Goal: Task Accomplishment & Management: Manage account settings

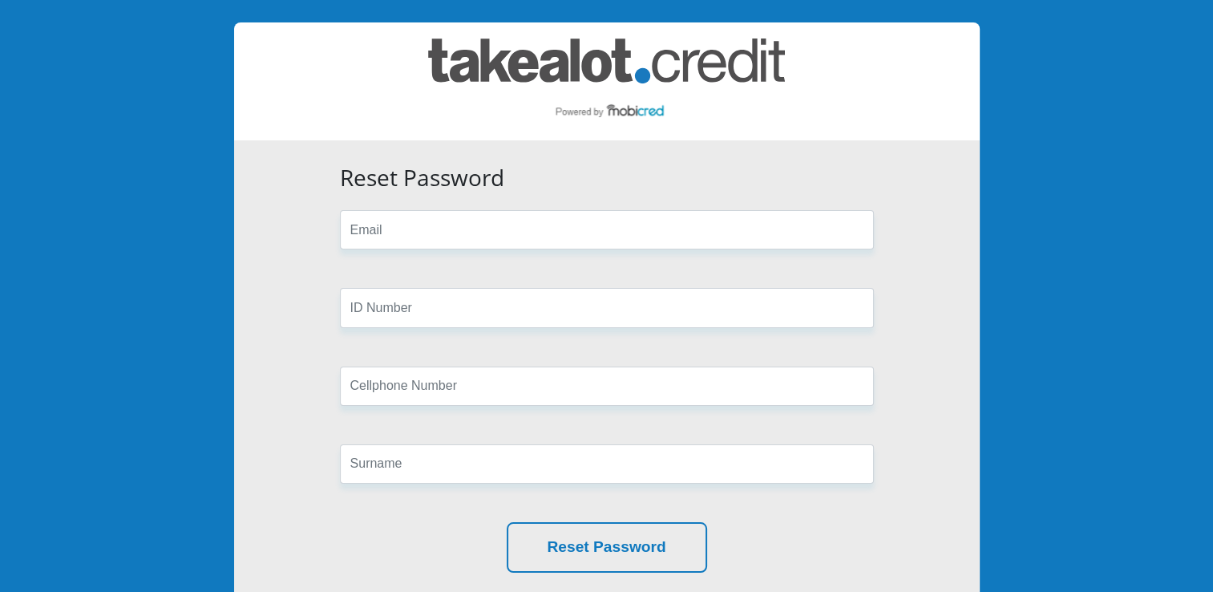
scroll to position [160, 0]
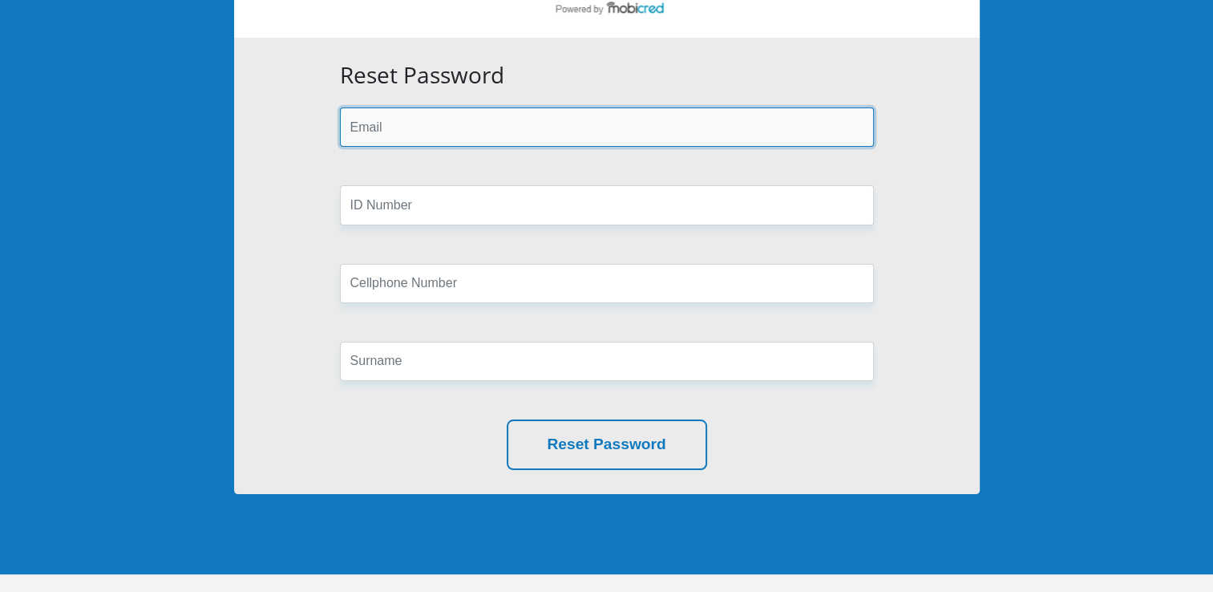
click at [404, 127] on input "email" at bounding box center [607, 126] width 534 height 39
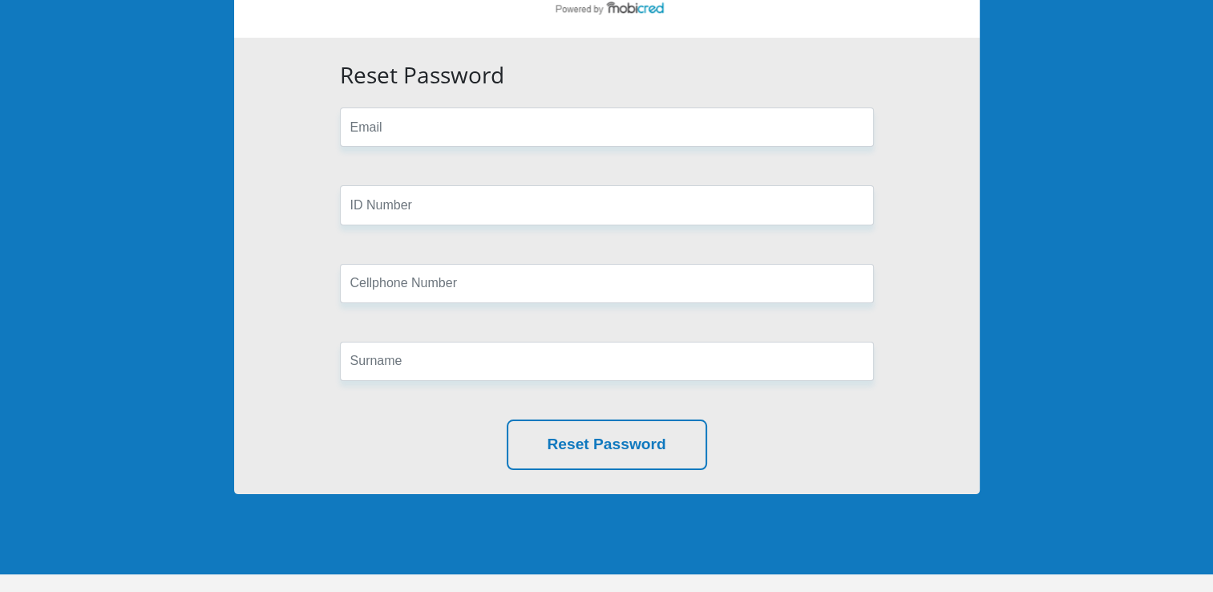
click at [972, 127] on div "Reset Password Reset Password" at bounding box center [606, 266] width 745 height 456
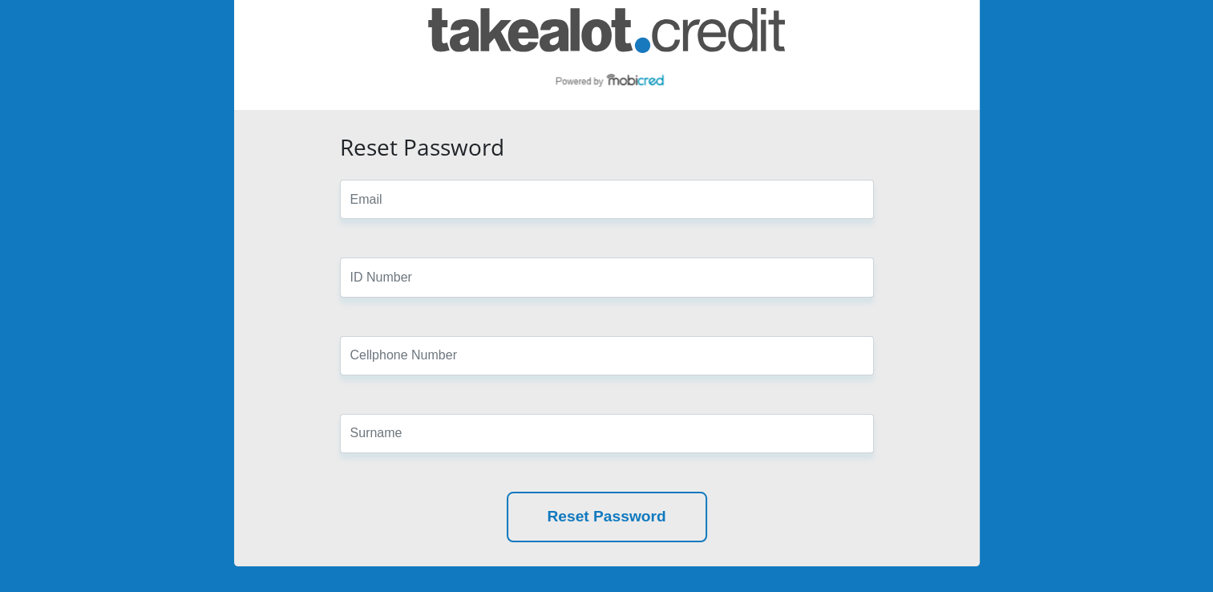
scroll to position [232, 0]
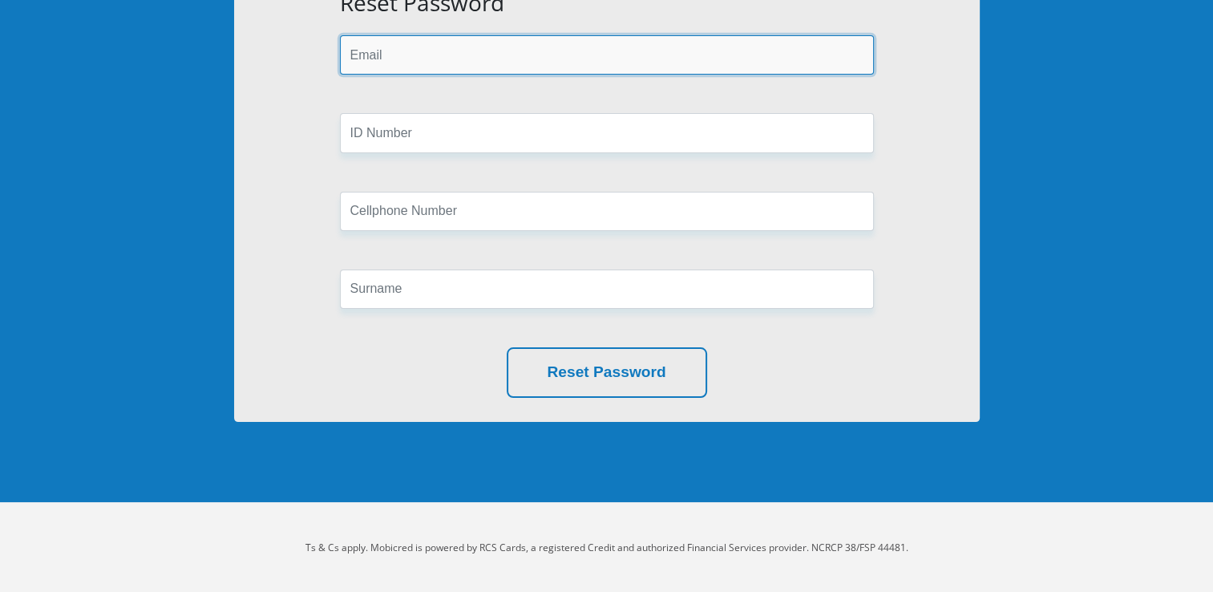
click at [483, 52] on input "email" at bounding box center [607, 54] width 534 height 39
type input "[EMAIL_ADDRESS][DOMAIN_NAME]"
type input "0760319712"
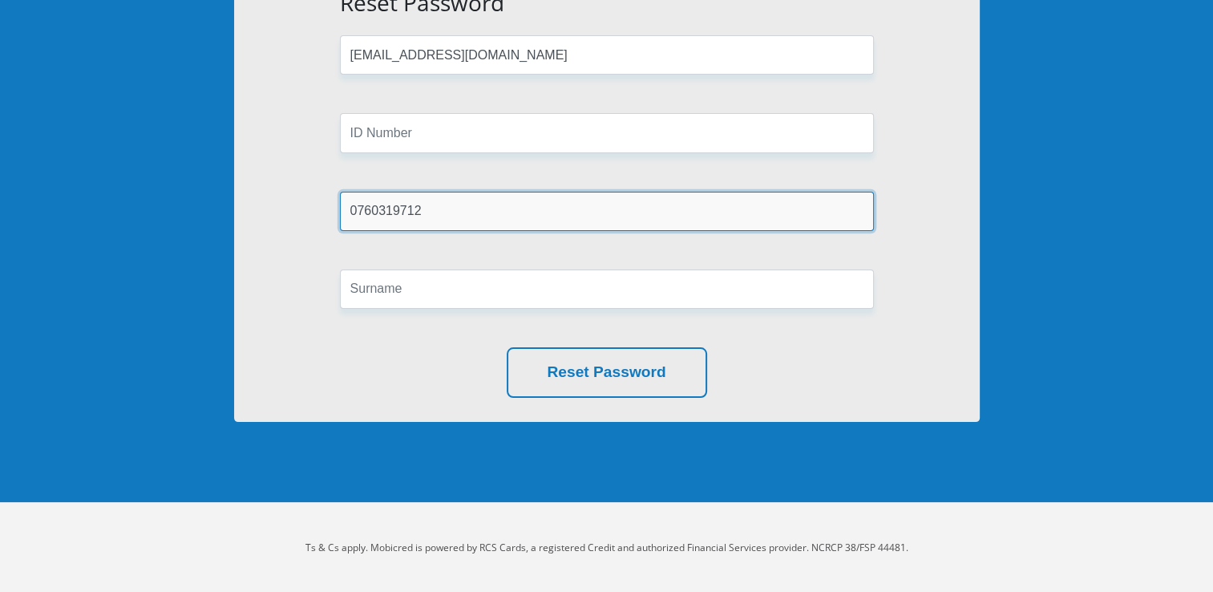
type input "Pooe"
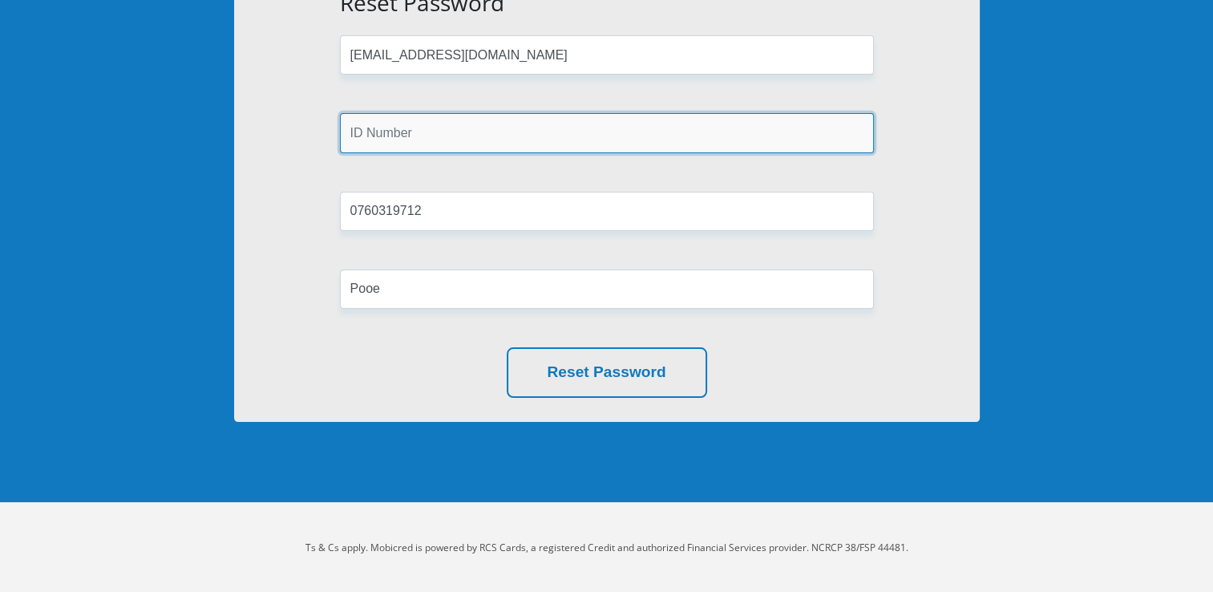
click at [430, 149] on input "text" at bounding box center [607, 132] width 534 height 39
type input "9008175338080"
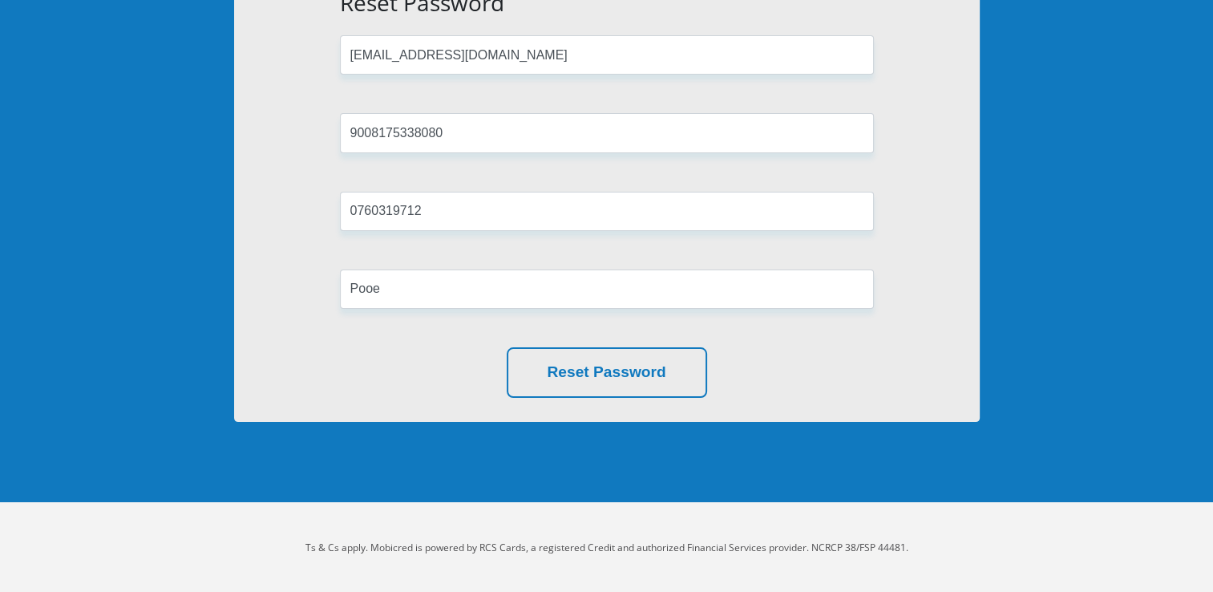
click at [307, 165] on div "Reset Password zolile.pooe@gmail.com 9008175338080 0760319712 Pooe Reset Passwo…" at bounding box center [606, 194] width 745 height 456
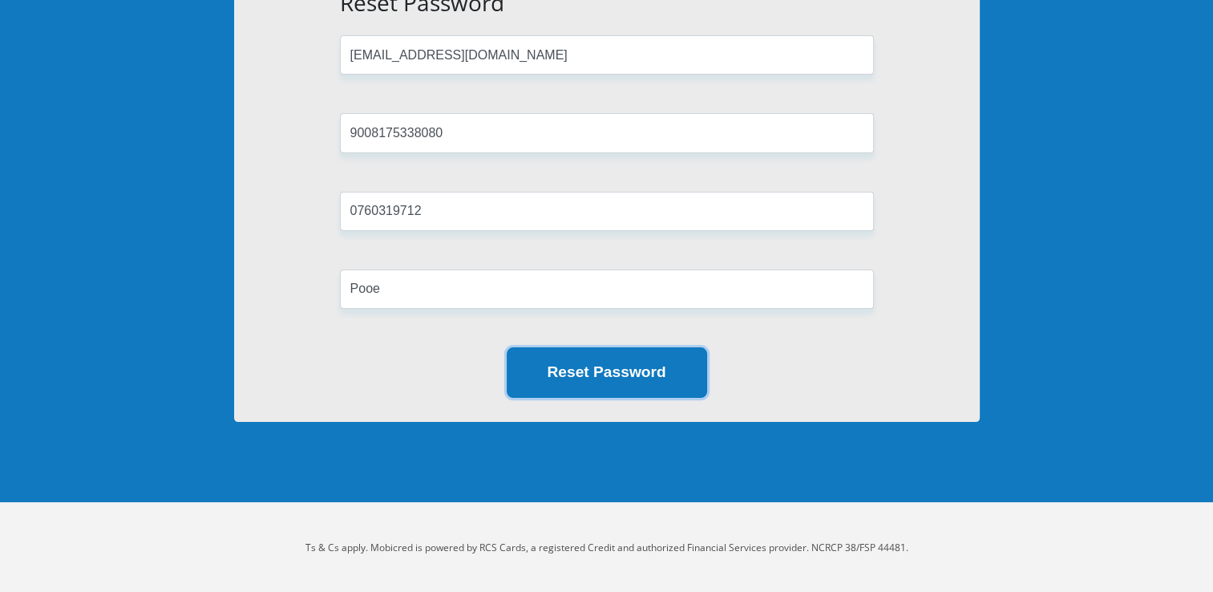
click at [661, 381] on button "Reset Password" at bounding box center [607, 372] width 200 height 51
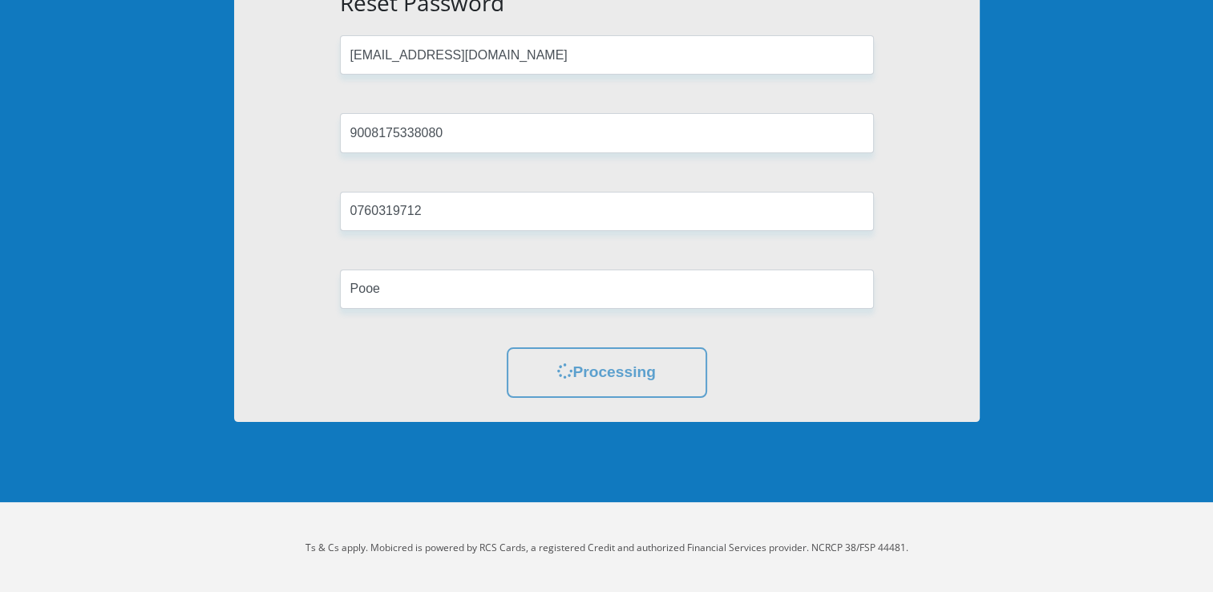
scroll to position [0, 0]
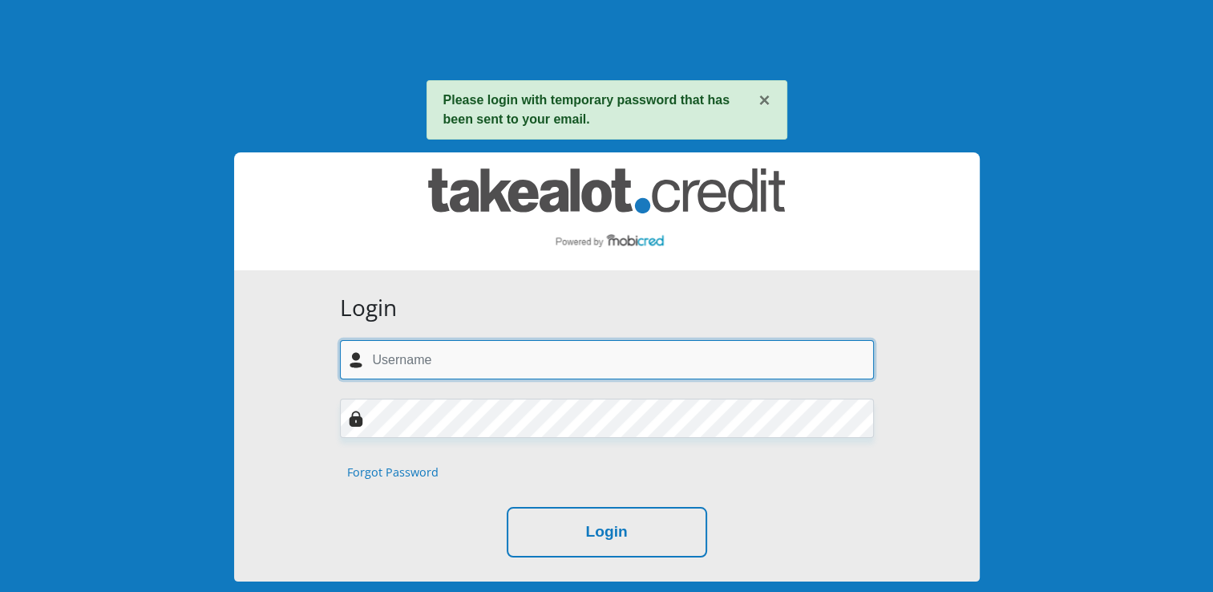
click at [491, 366] on input "text" at bounding box center [607, 359] width 534 height 39
drag, startPoint x: 523, startPoint y: 359, endPoint x: 449, endPoint y: 383, distance: 78.3
click at [449, 383] on form "Login [EMAIL_ADDRESS][DOMAIN_NAME] Forgot Password Login" at bounding box center [607, 425] width 558 height 263
type input "[EMAIL_ADDRESS][DOMAIN_NAME]"
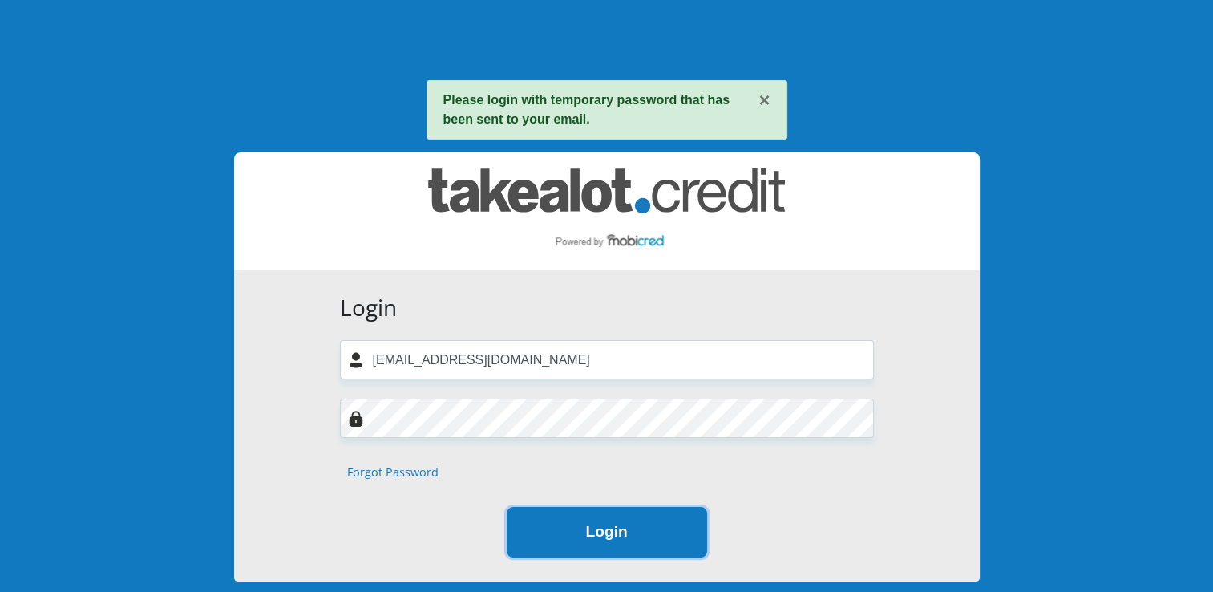
click at [577, 545] on button "Login" at bounding box center [607, 532] width 200 height 51
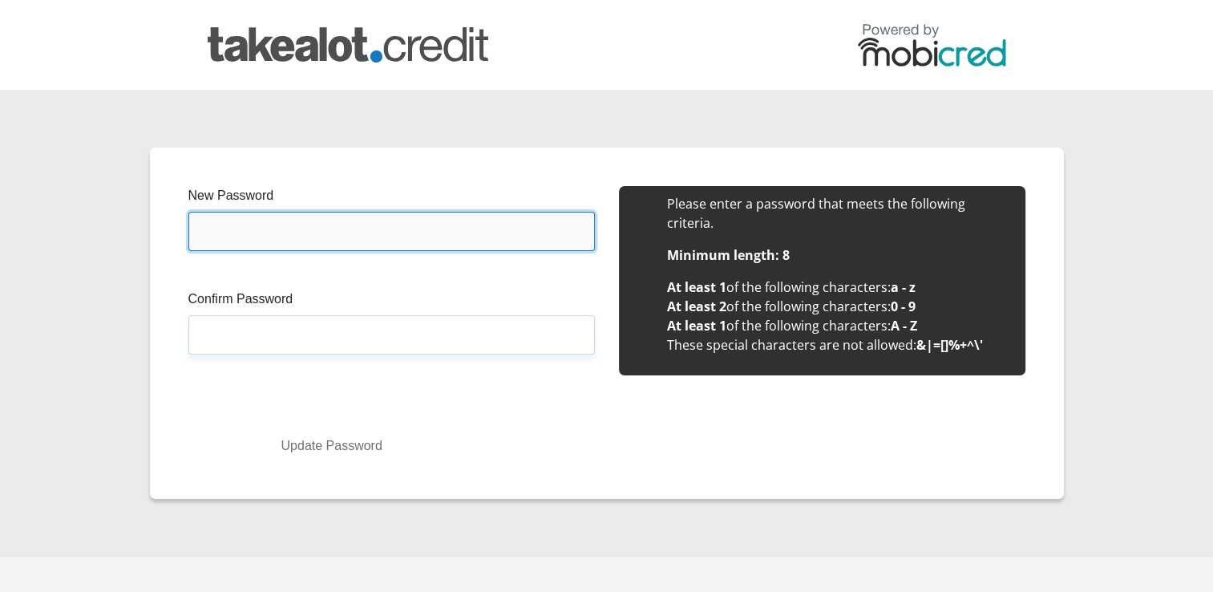
click at [452, 220] on input "New Password" at bounding box center [391, 231] width 406 height 39
type input "Secure2Me1960"
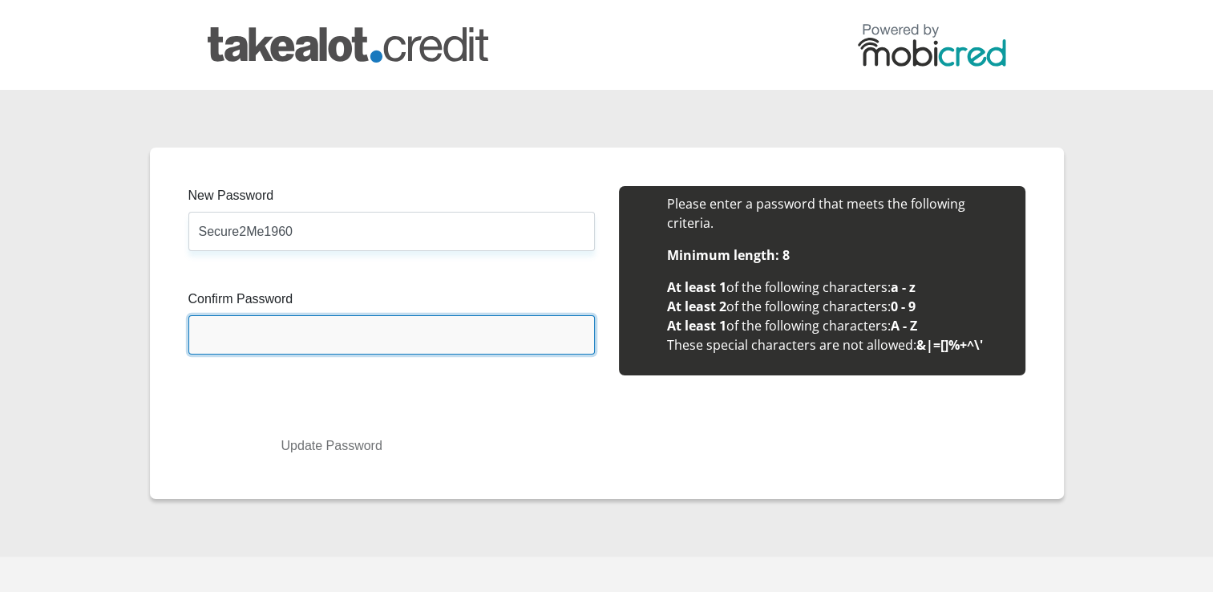
type input "Secure2Me1960"
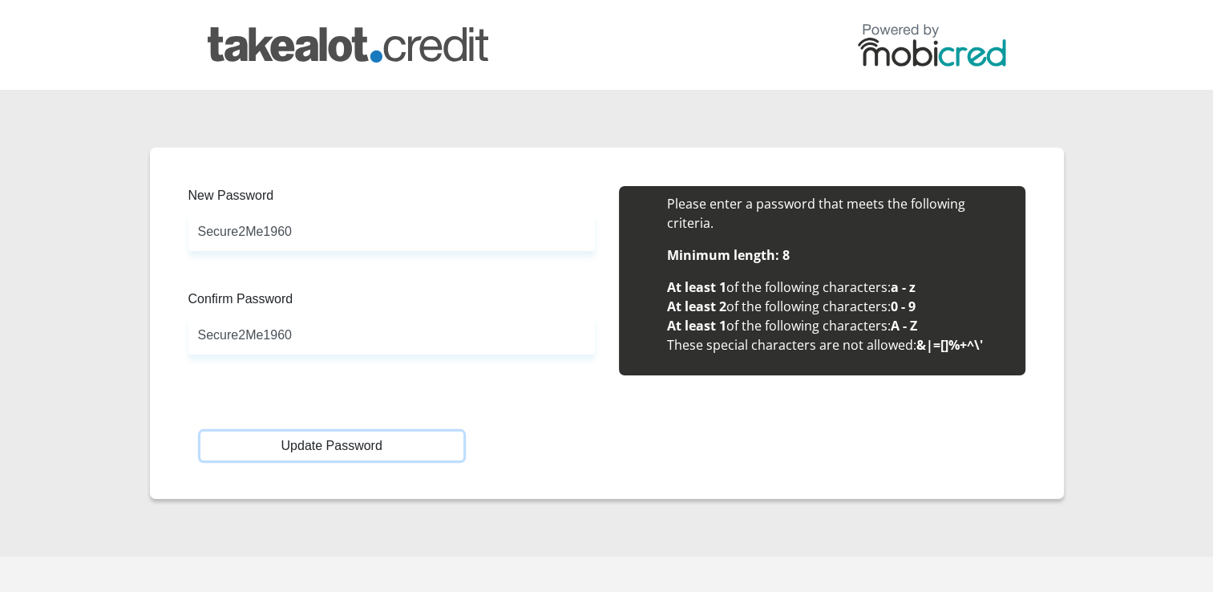
click at [362, 451] on button "Update Password" at bounding box center [331, 445] width 263 height 29
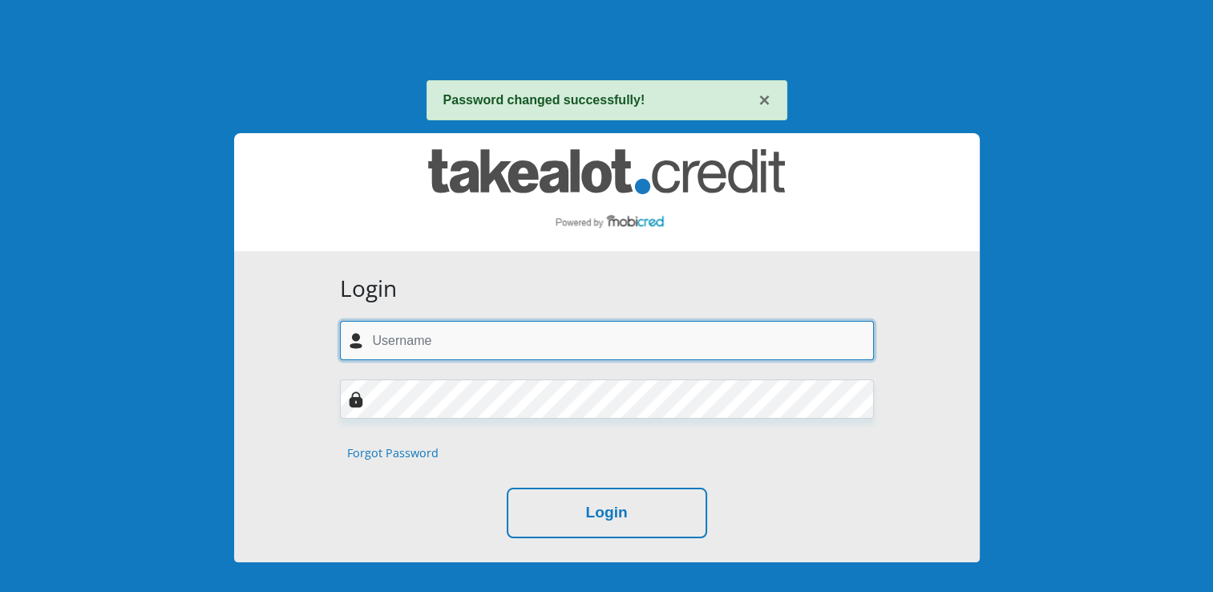
click at [461, 350] on input "text" at bounding box center [607, 340] width 534 height 39
type input "[EMAIL_ADDRESS][DOMAIN_NAME]"
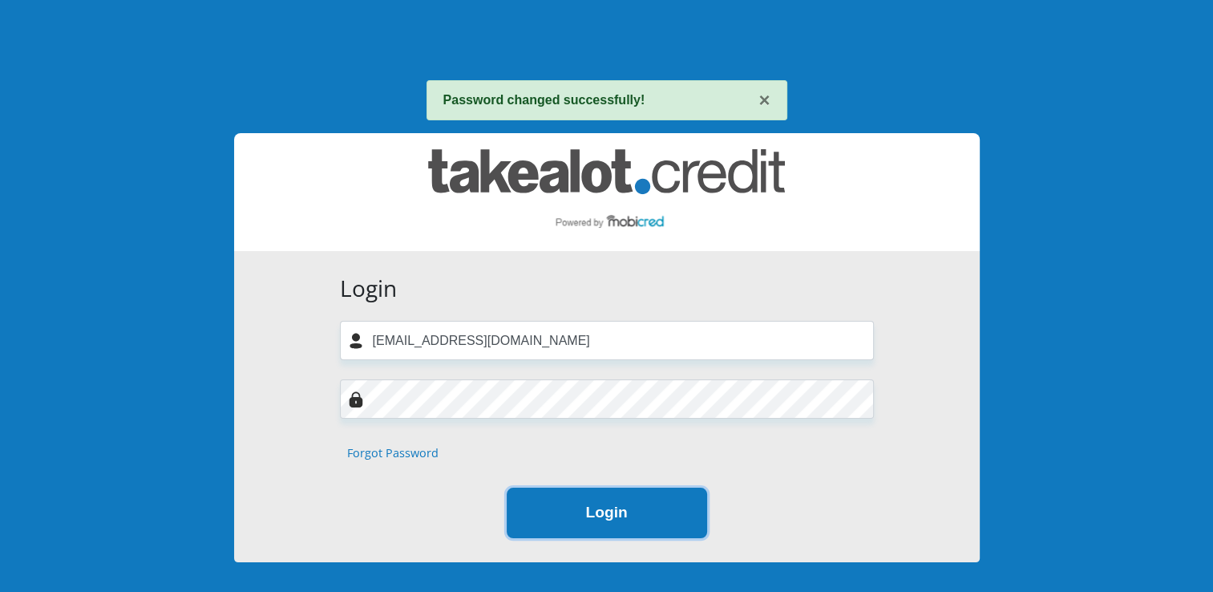
click at [632, 518] on button "Login" at bounding box center [607, 512] width 200 height 51
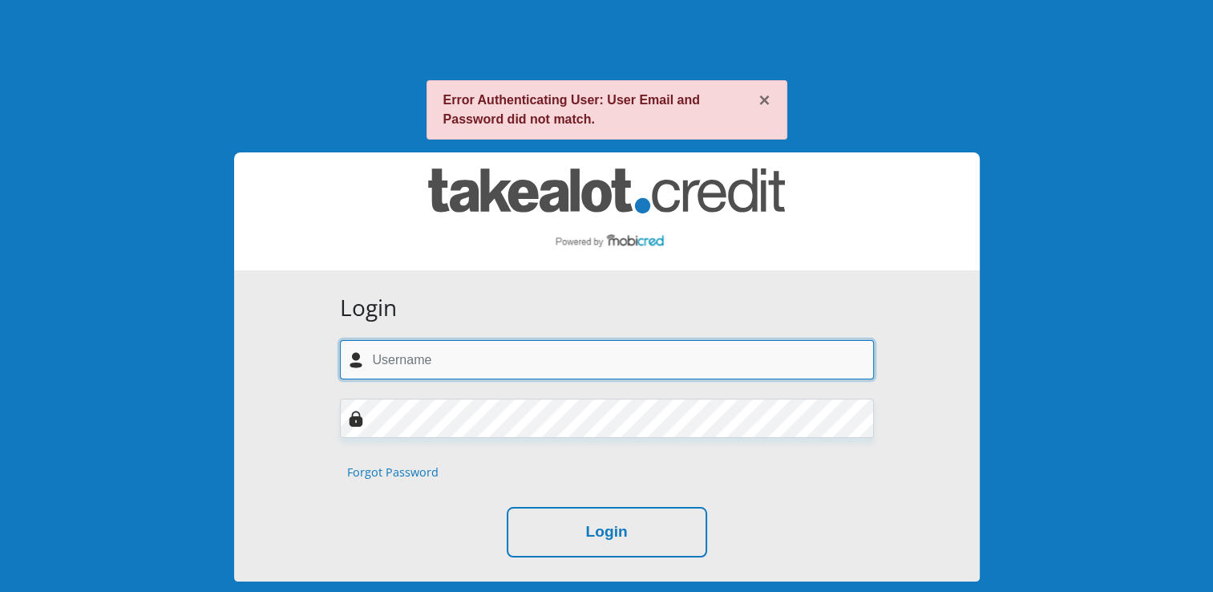
click at [450, 360] on input "text" at bounding box center [607, 359] width 534 height 39
click at [771, 366] on input "text" at bounding box center [607, 359] width 534 height 39
type input "[EMAIL_ADDRESS][DOMAIN_NAME]"
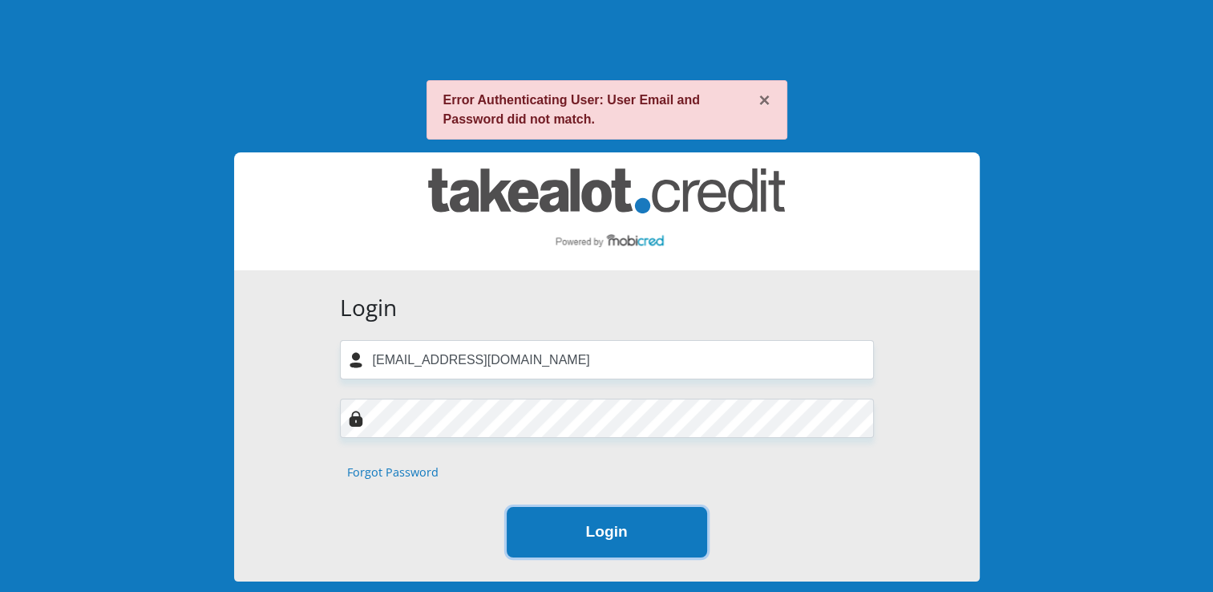
click at [574, 536] on button "Login" at bounding box center [607, 532] width 200 height 51
